Goal: Transaction & Acquisition: Purchase product/service

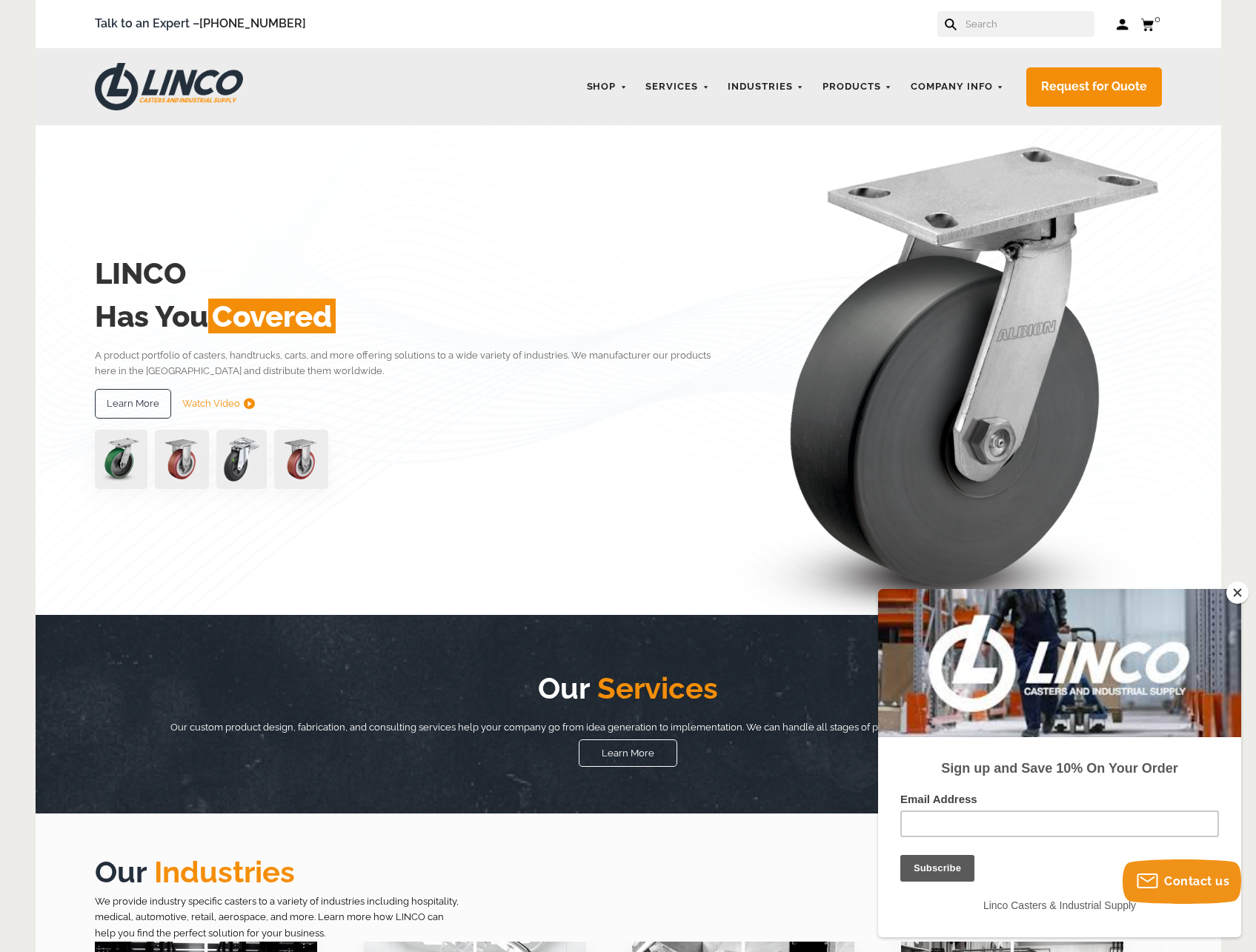
click at [1244, 586] on button "Close" at bounding box center [1237, 592] width 22 height 22
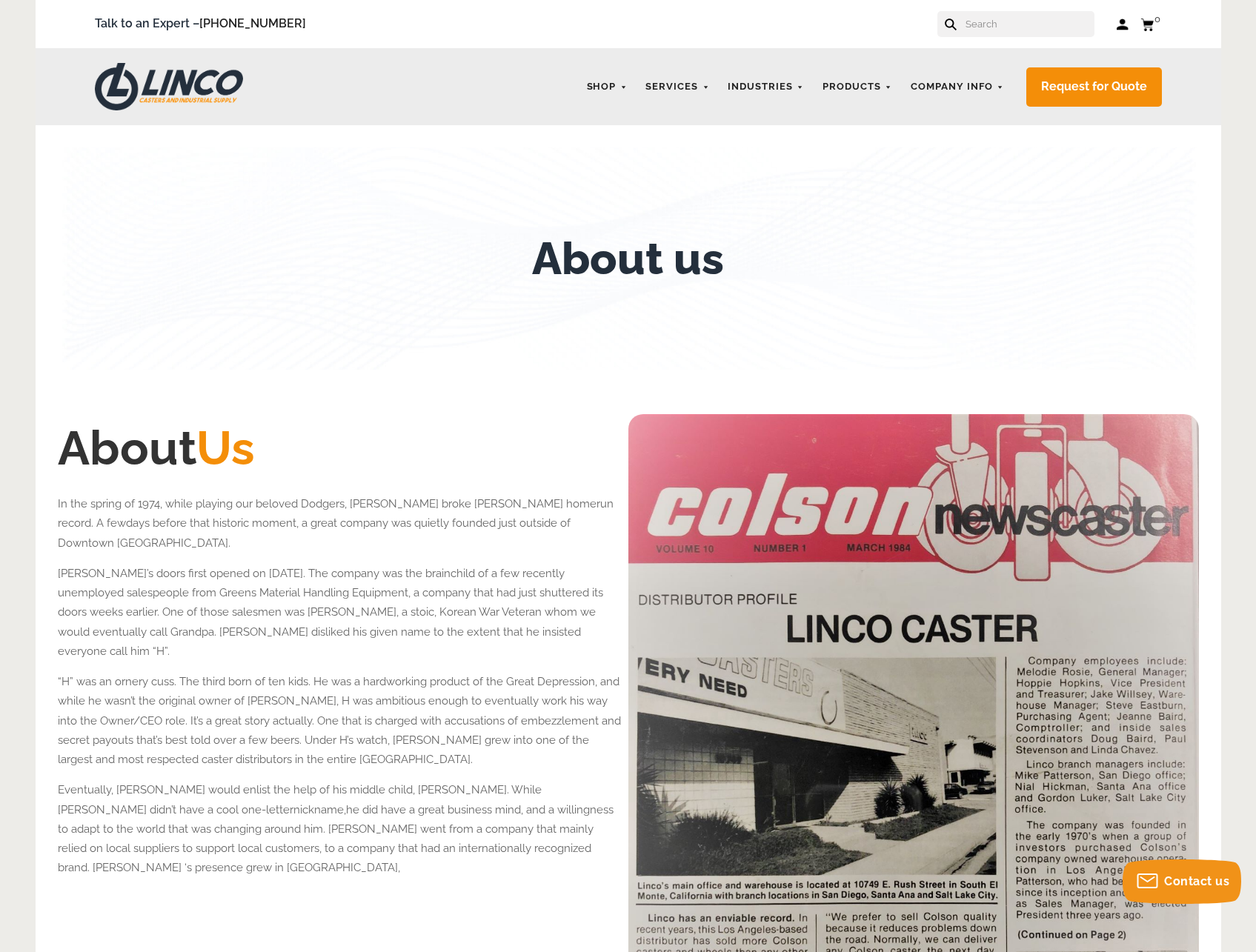
click at [1067, 30] on input "text" at bounding box center [1029, 23] width 130 height 26
type input "2.04756.485"
click at [991, 24] on button at bounding box center [996, 29] width 10 height 10
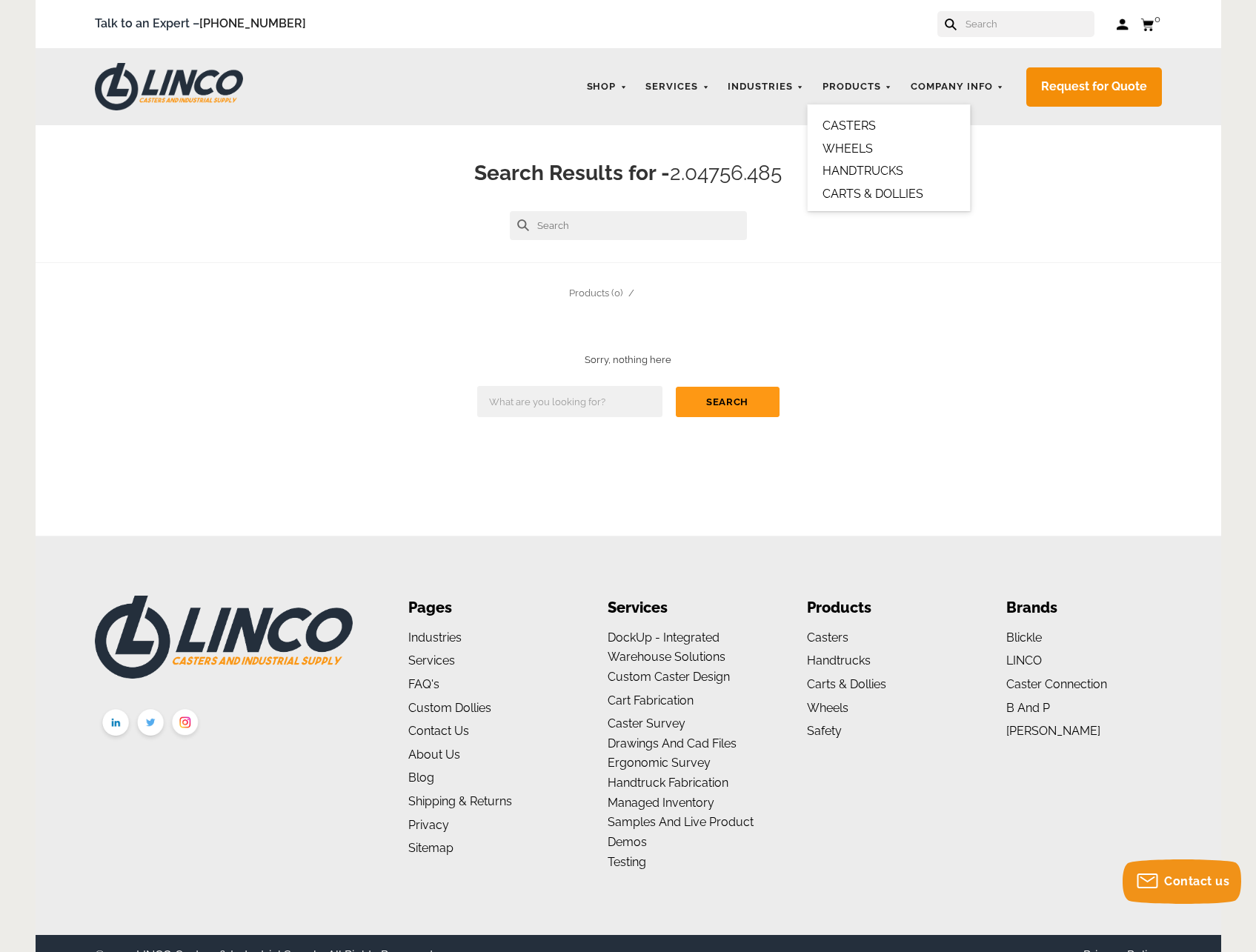
click at [852, 127] on link "CASTERS" at bounding box center [849, 125] width 54 height 14
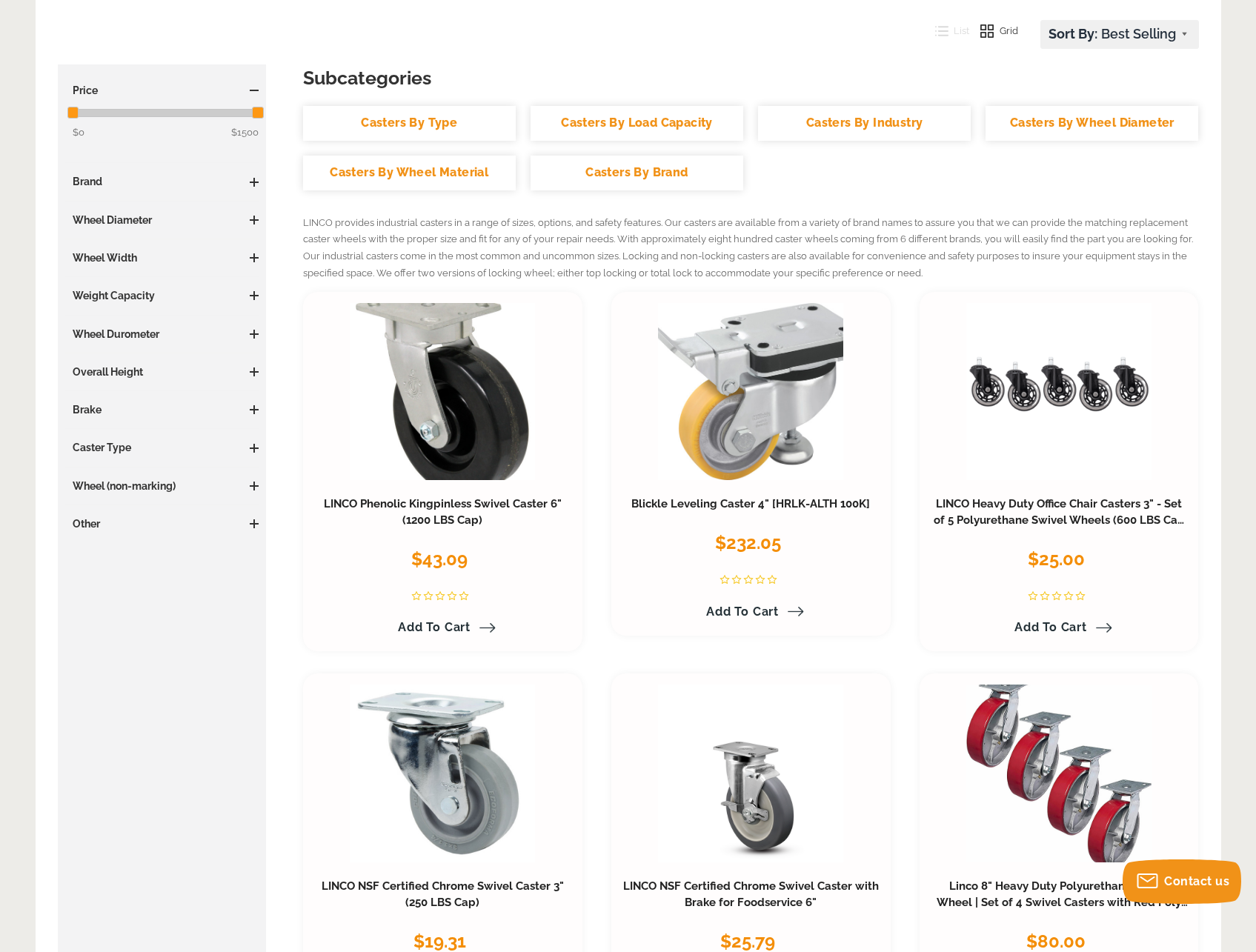
scroll to position [74, 0]
